Goal: Task Accomplishment & Management: Use online tool/utility

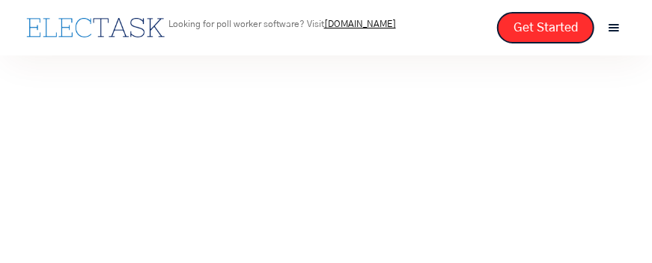
drag, startPoint x: 382, startPoint y: 260, endPoint x: 400, endPoint y: 332, distance: 73.5
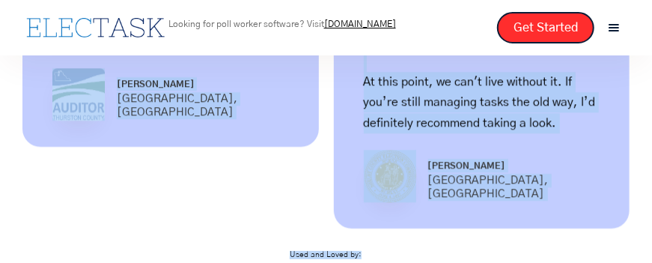
click at [521, 260] on div "Used and Loved by:" at bounding box center [325, 254] width 607 height 53
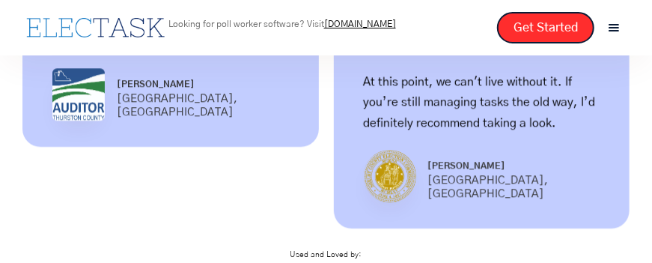
click at [513, 262] on div "Used and Loved by:" at bounding box center [325, 254] width 607 height 53
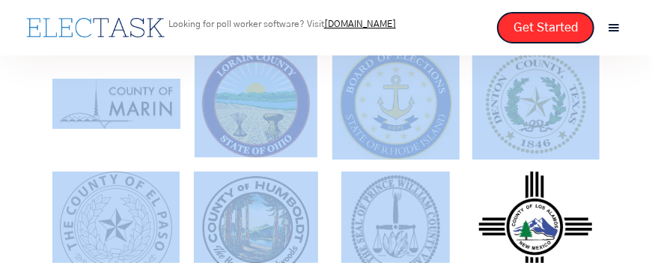
drag, startPoint x: 513, startPoint y: 261, endPoint x: 516, endPoint y: 278, distance: 17.5
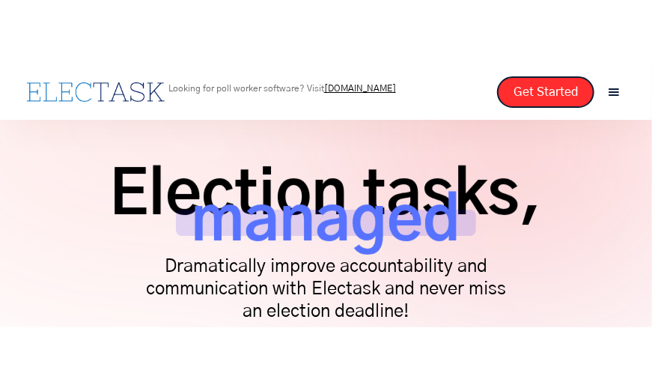
scroll to position [0, 0]
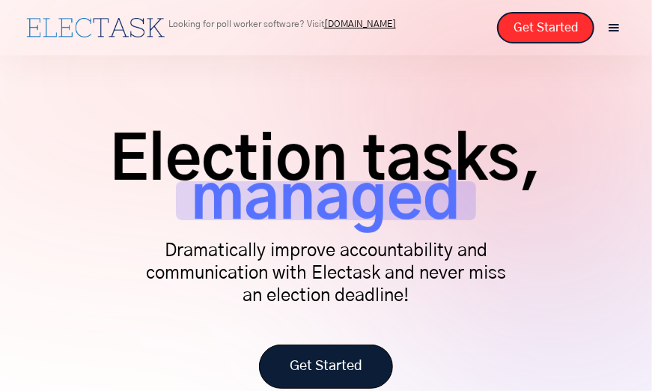
click at [355, 262] on link "Get Started" at bounding box center [326, 366] width 134 height 44
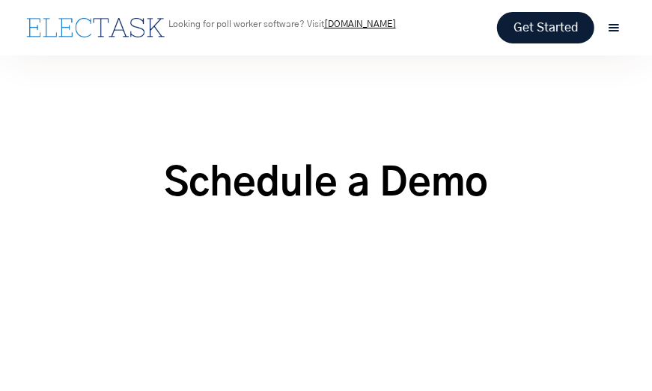
click at [540, 29] on link "Get Started" at bounding box center [545, 27] width 97 height 31
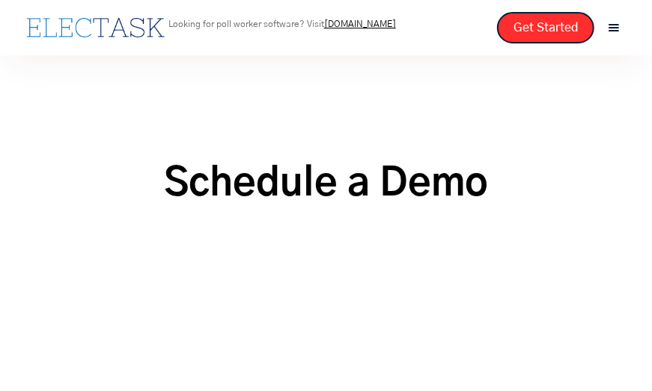
click at [610, 28] on div "menu" at bounding box center [613, 27] width 16 height 16
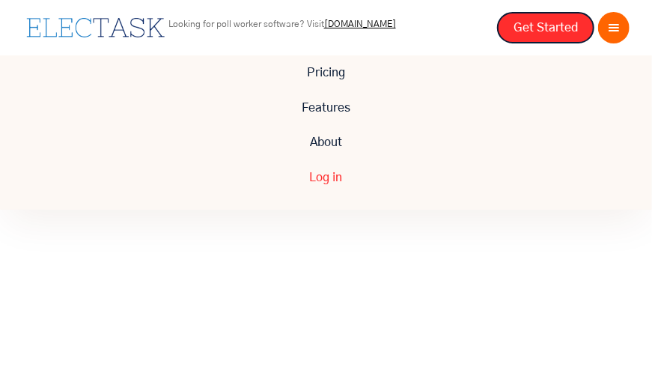
click at [324, 177] on link "Log in" at bounding box center [326, 177] width 652 height 34
